Goal: Task Accomplishment & Management: Complete application form

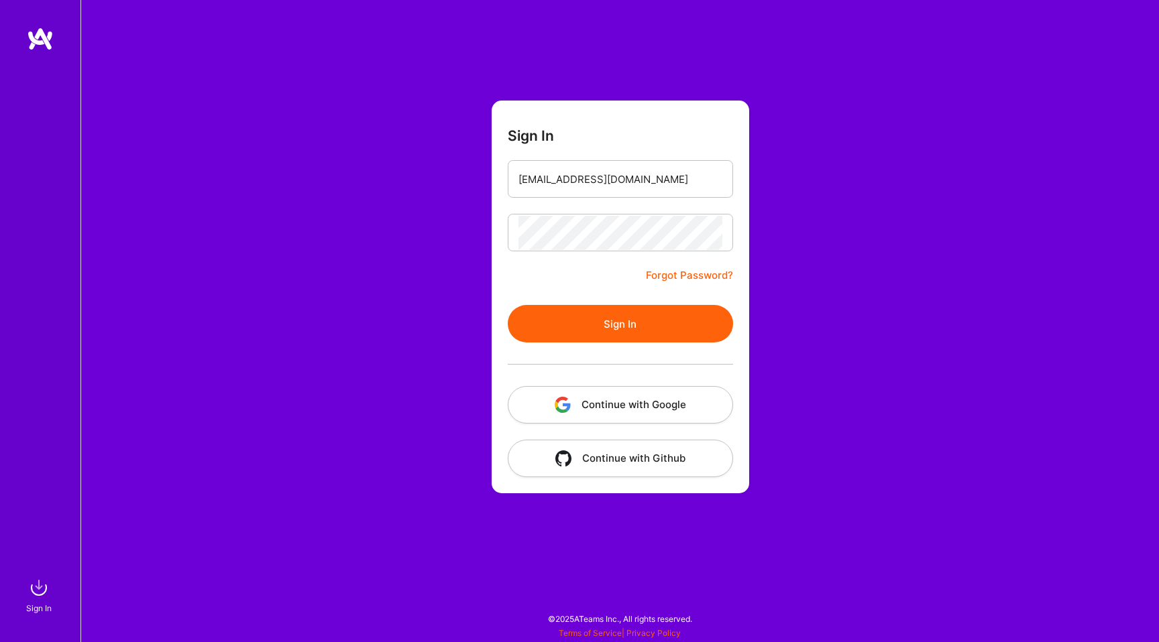
click at [349, 231] on div "Sign In [EMAIL_ADDRESS][DOMAIN_NAME] Forgot Password? Sign In Continue with Goo…" at bounding box center [619, 321] width 1078 height 642
click at [418, 297] on div "Sign In [EMAIL_ADDRESS][DOMAIN_NAME] Forgot Password? Sign In Continue with Goo…" at bounding box center [619, 321] width 1078 height 642
click at [339, 308] on div "Sign In [EMAIL_ADDRESS][DOMAIN_NAME] Forgot Password? Sign In Continue with Goo…" at bounding box center [619, 321] width 1078 height 642
click at [538, 316] on button "Sign In" at bounding box center [620, 324] width 225 height 38
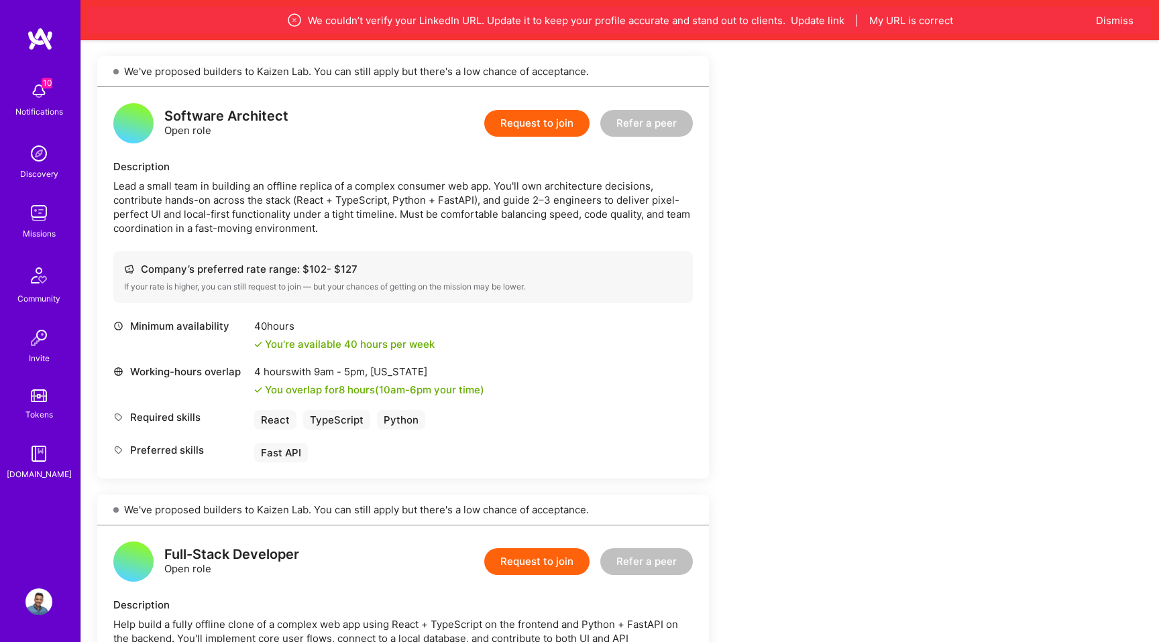
scroll to position [293, 0]
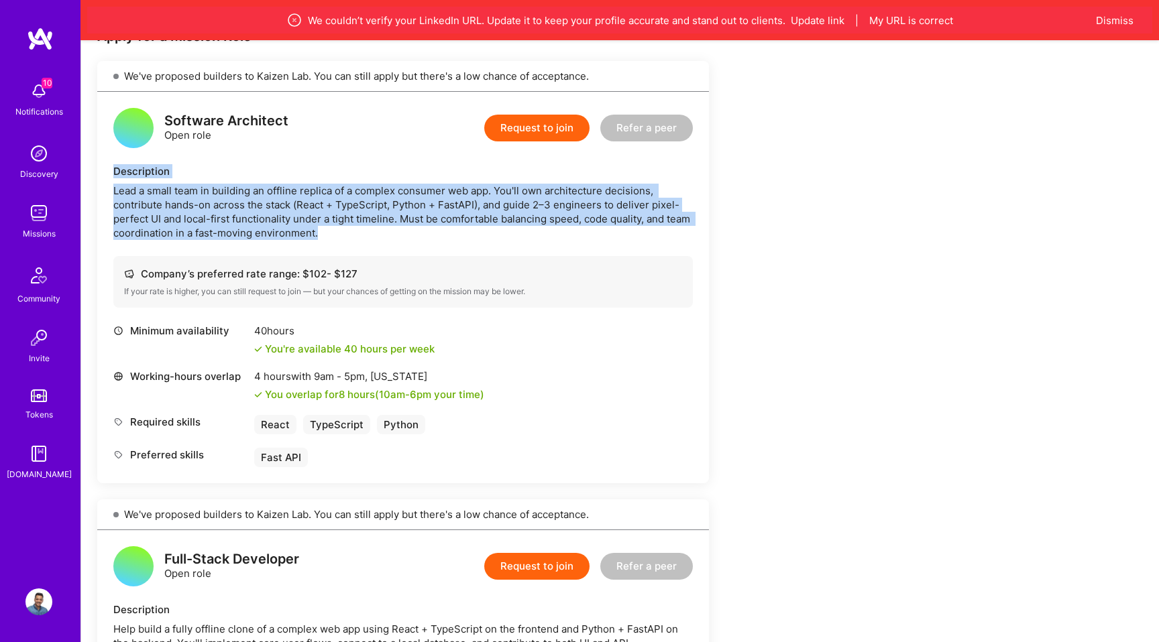
drag, startPoint x: 355, startPoint y: 234, endPoint x: 115, endPoint y: 176, distance: 247.0
click at [114, 176] on div "Description Lead a small team in building an offline replica of a complex consu…" at bounding box center [402, 202] width 579 height 76
click at [260, 188] on div "Lead a small team in building an offline replica of a complex consumer web app.…" at bounding box center [402, 212] width 579 height 56
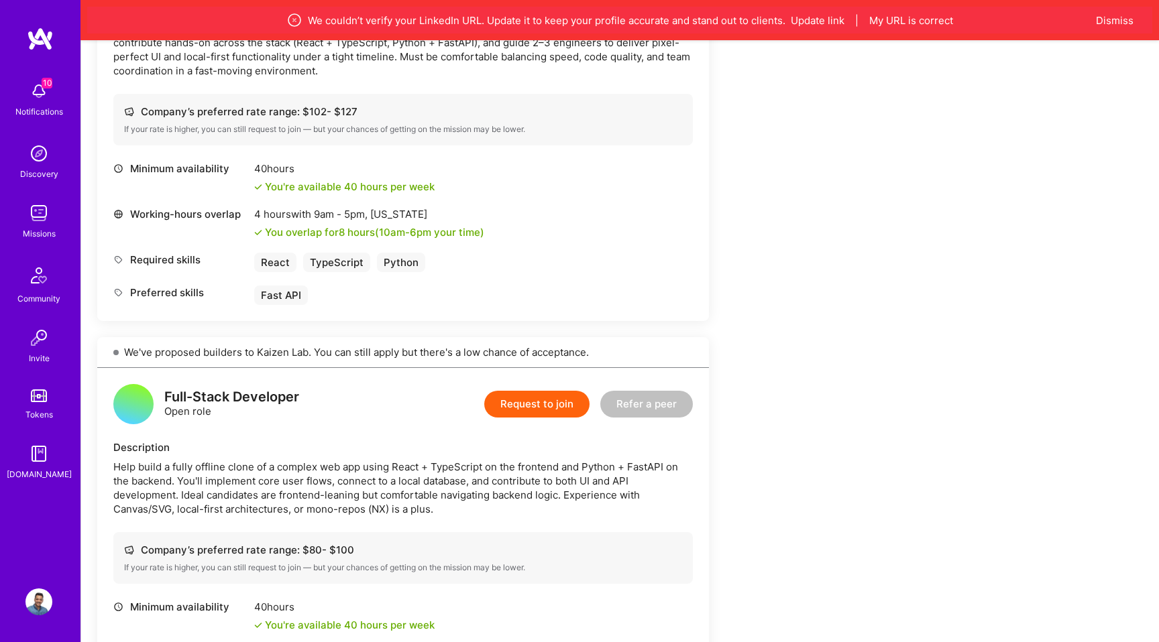
scroll to position [527, 0]
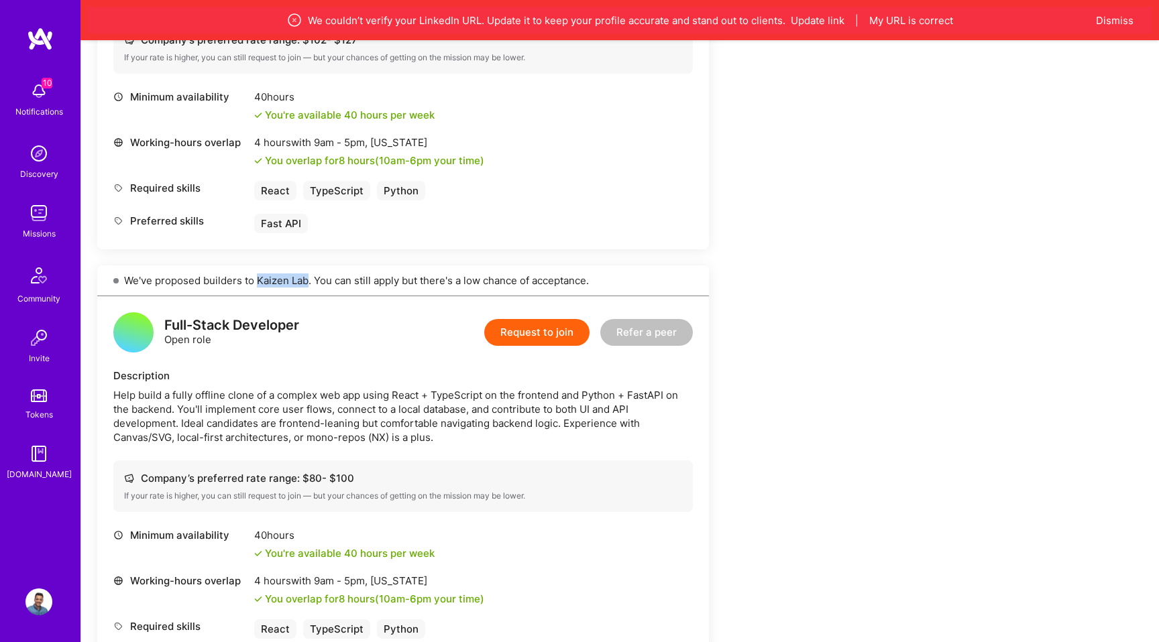
drag, startPoint x: 257, startPoint y: 282, endPoint x: 307, endPoint y: 282, distance: 50.3
click at [307, 282] on div "We've proposed builders to Kaizen Lab. You can still apply but there's a low ch…" at bounding box center [403, 281] width 612 height 31
